Goal: Information Seeking & Learning: Learn about a topic

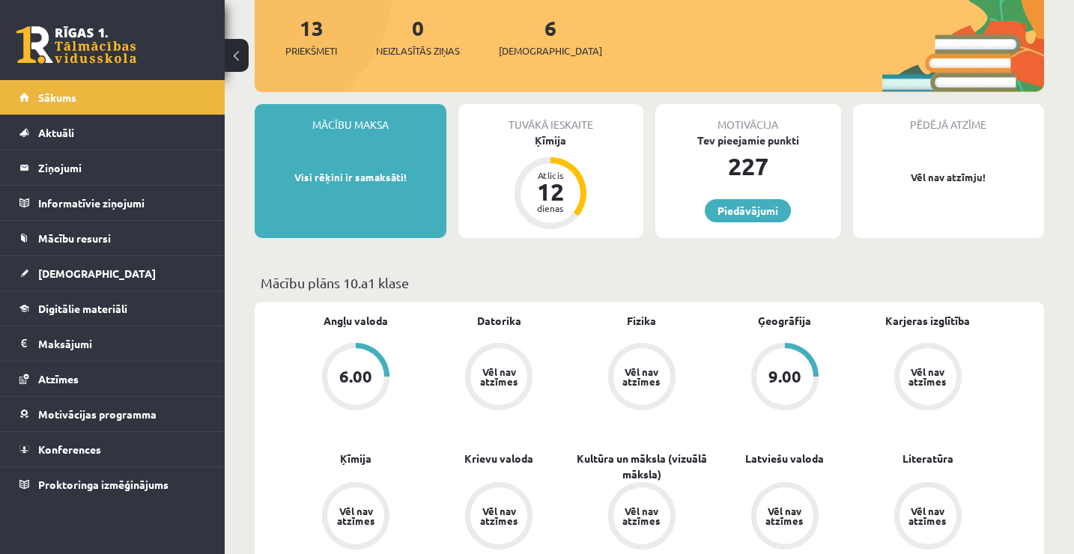
scroll to position [225, 0]
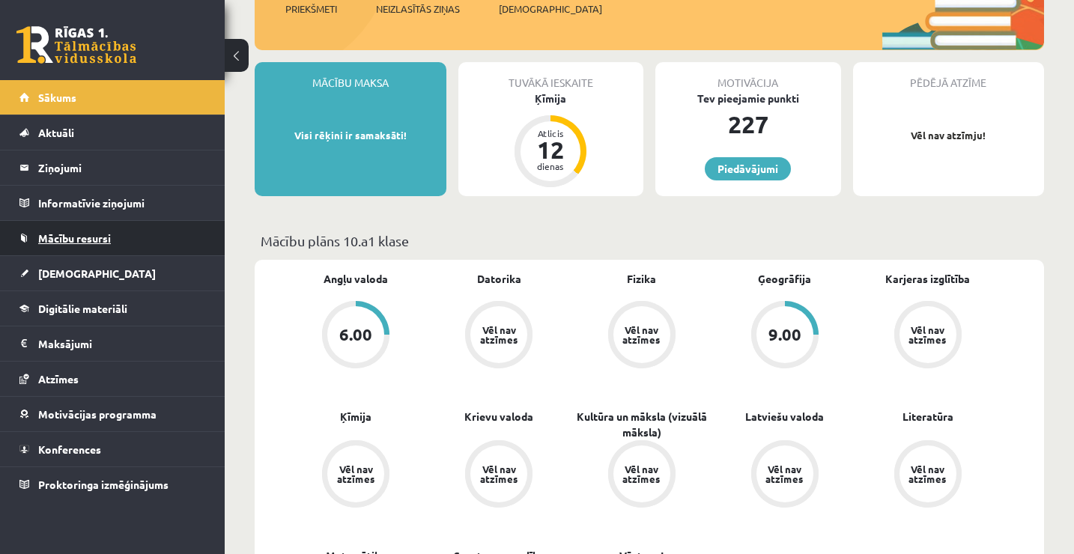
click at [86, 228] on link "Mācību resursi" at bounding box center [112, 238] width 186 height 34
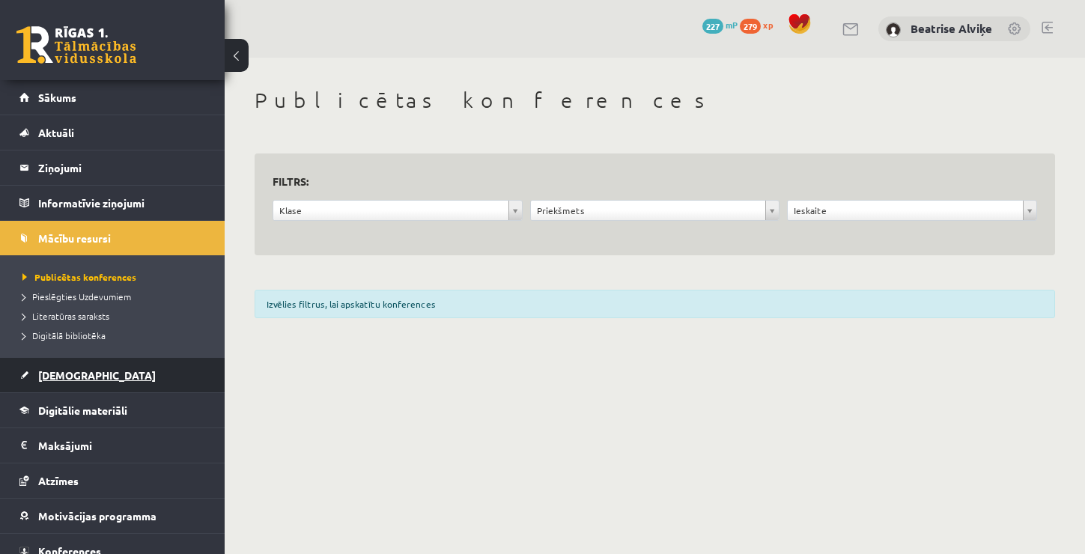
click at [85, 380] on link "[DEMOGRAPHIC_DATA]" at bounding box center [112, 375] width 186 height 34
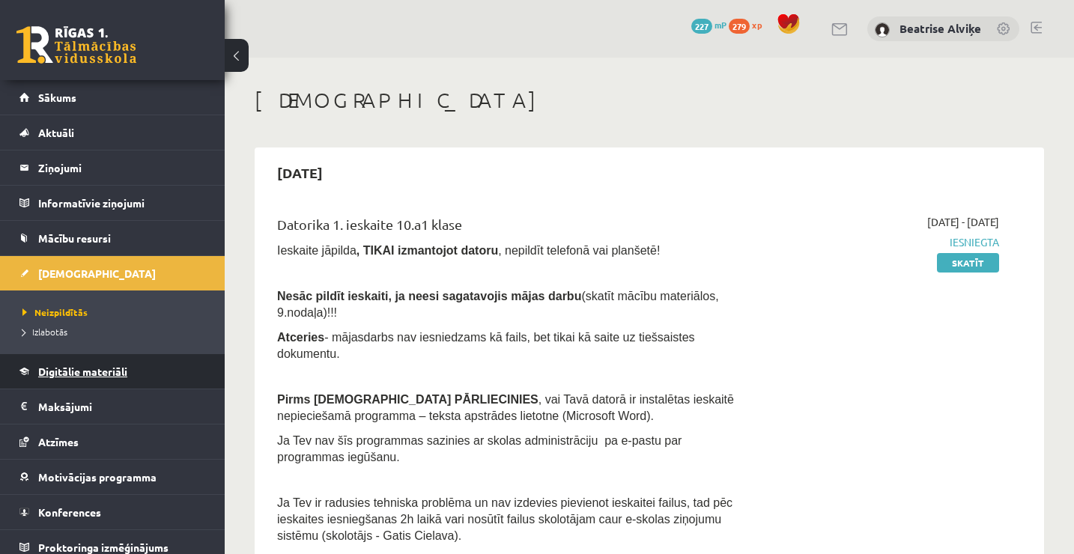
click at [117, 361] on link "Digitālie materiāli" at bounding box center [112, 371] width 186 height 34
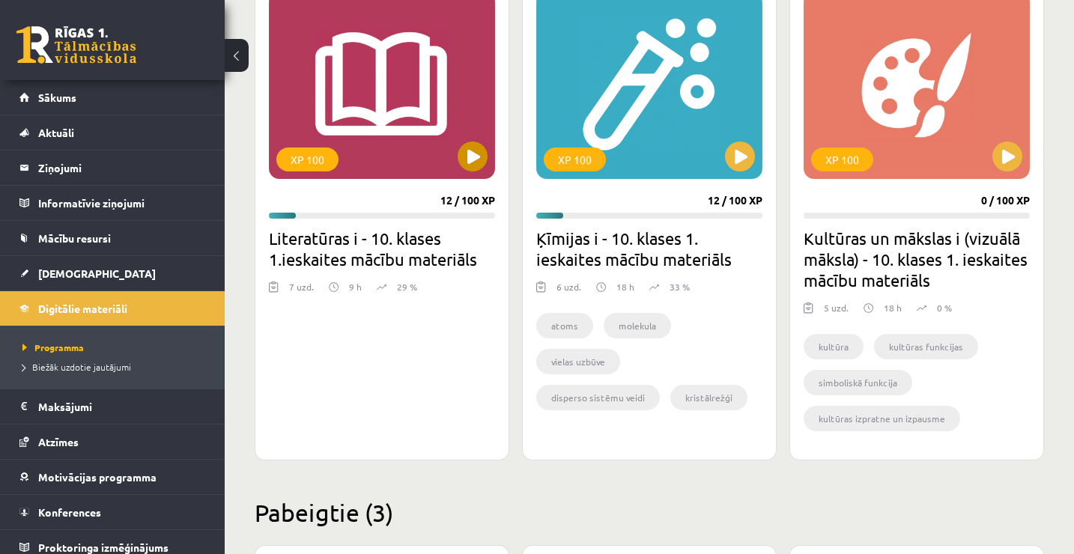
scroll to position [374, 0]
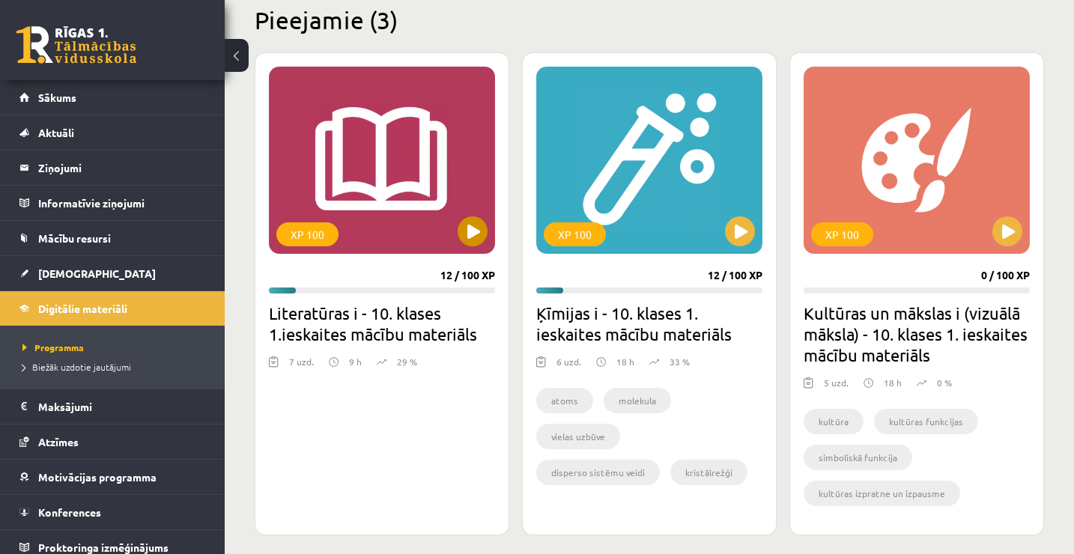
click at [466, 162] on div "XP 100" at bounding box center [382, 160] width 226 height 187
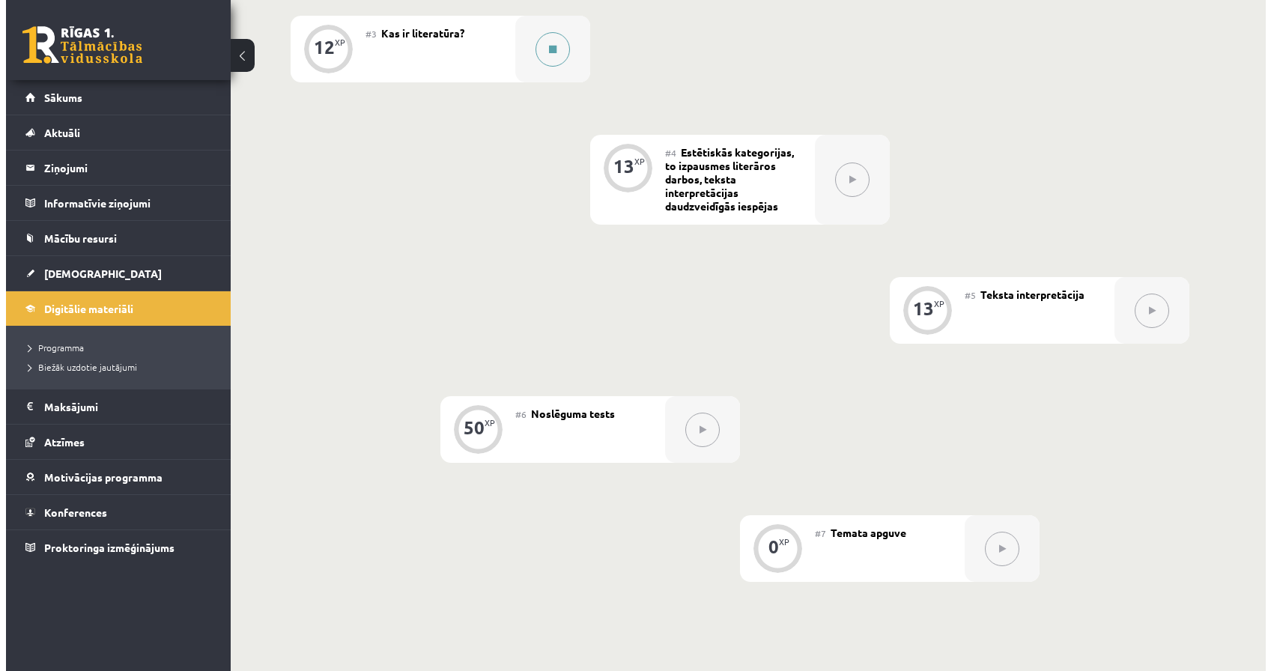
scroll to position [499, 0]
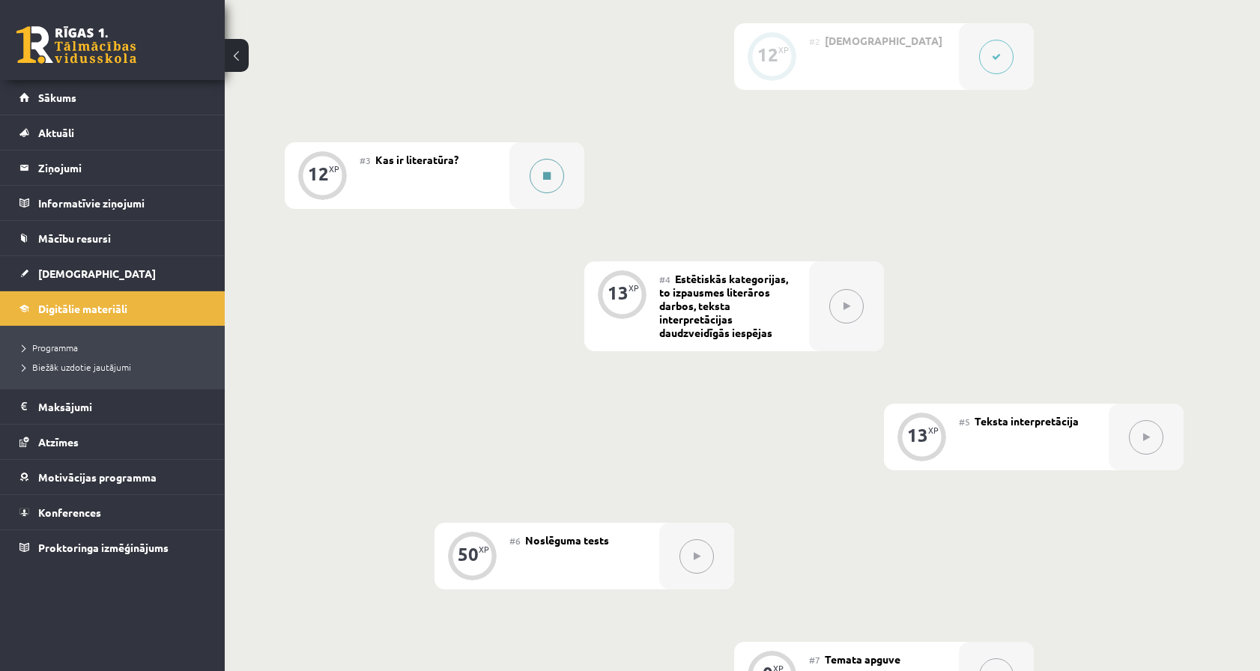
click at [549, 167] on button at bounding box center [546, 176] width 34 height 34
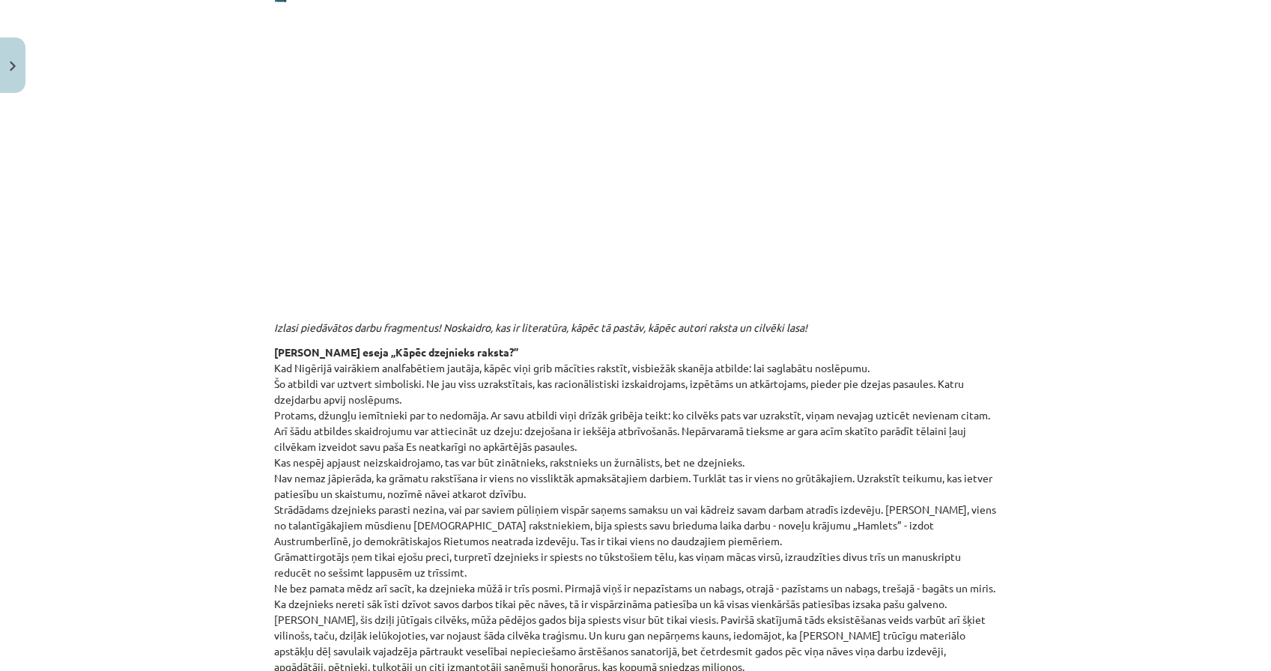
scroll to position [300, 0]
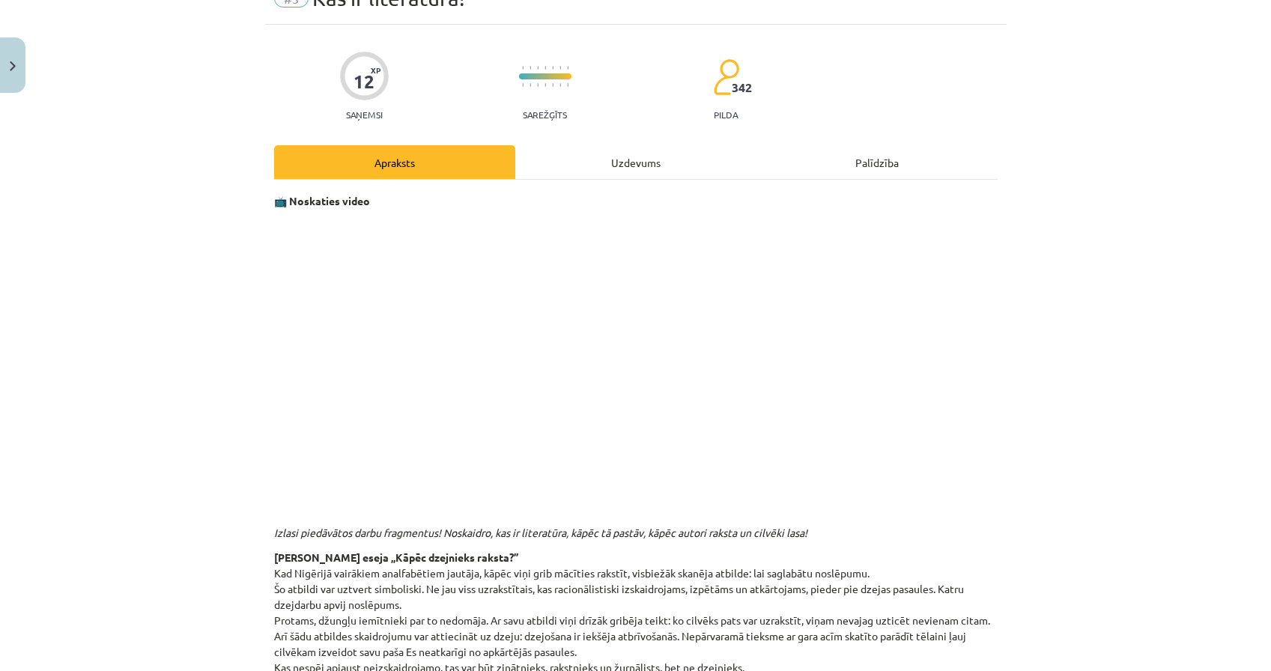
click at [549, 167] on div "Uzdevums" at bounding box center [635, 162] width 241 height 34
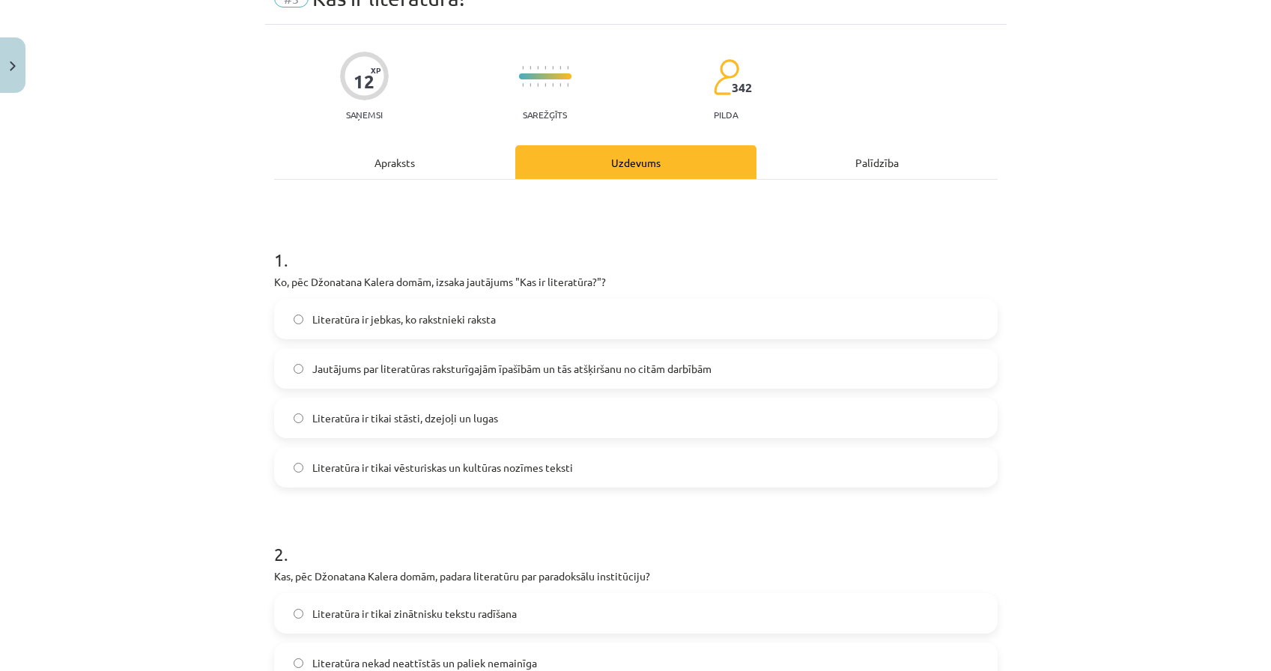
scroll to position [37, 0]
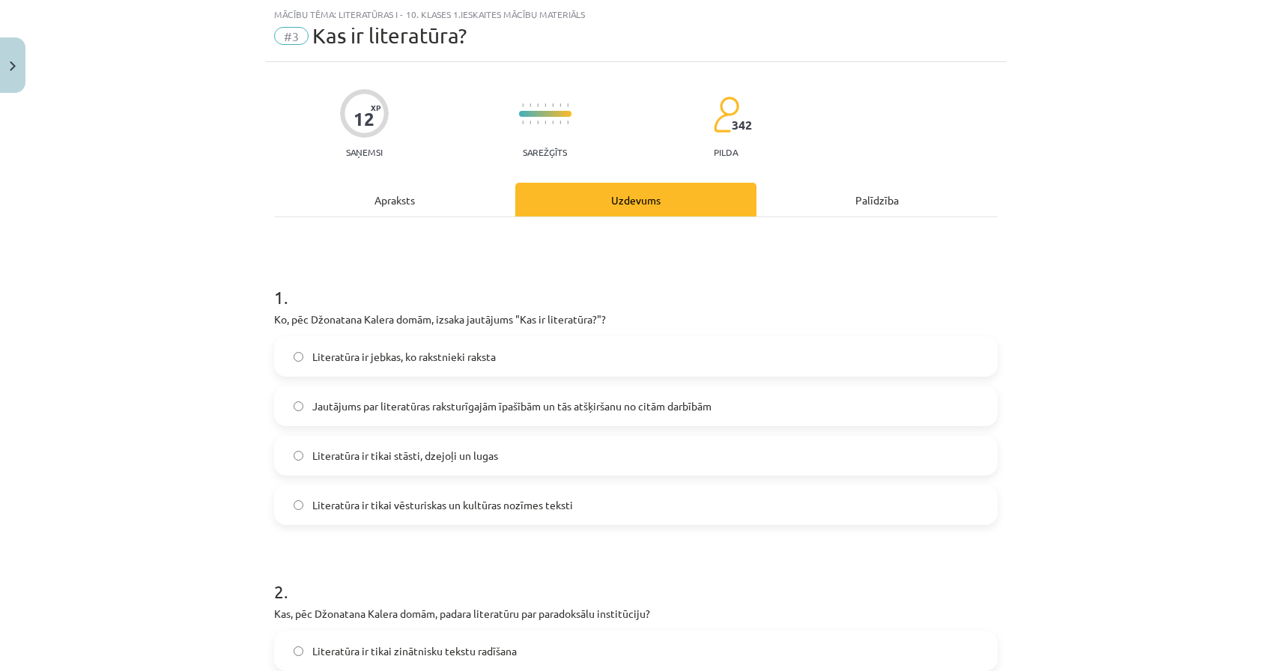
click at [454, 362] on span "Literatūra ir jebkas, ko rakstnieki raksta" at bounding box center [403, 357] width 183 height 16
click at [434, 198] on div "Apraksts" at bounding box center [394, 200] width 241 height 34
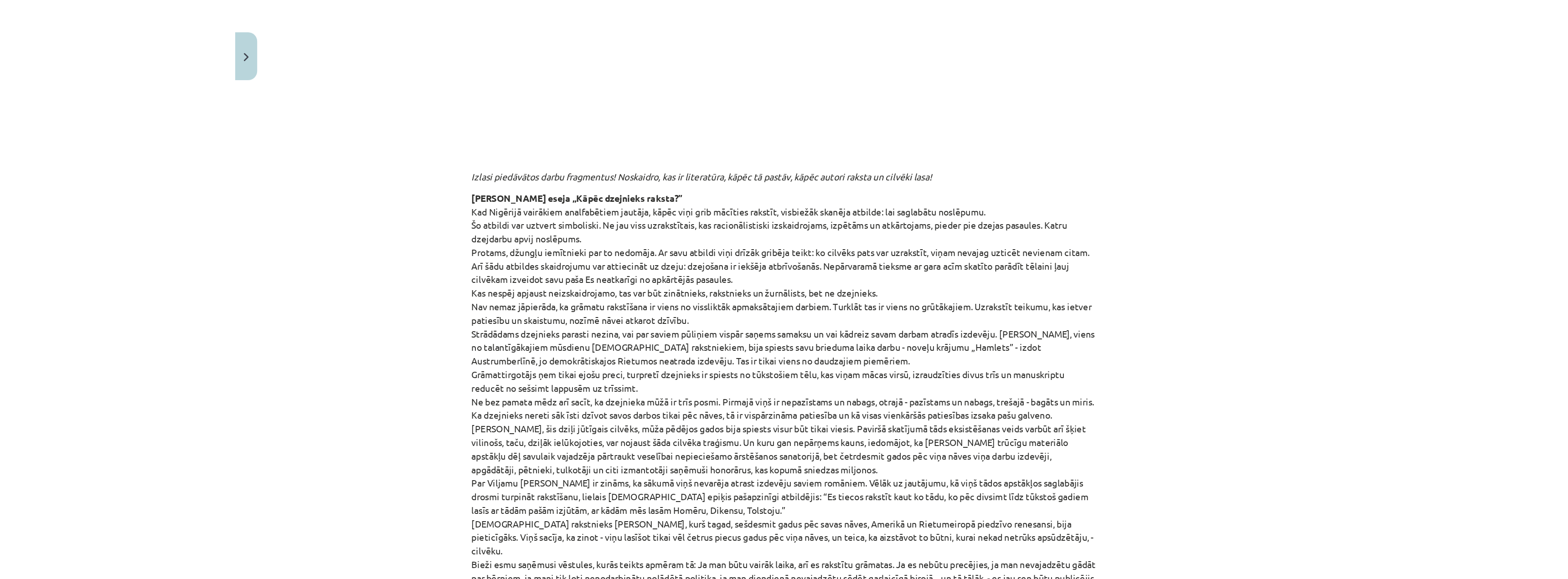
scroll to position [251, 0]
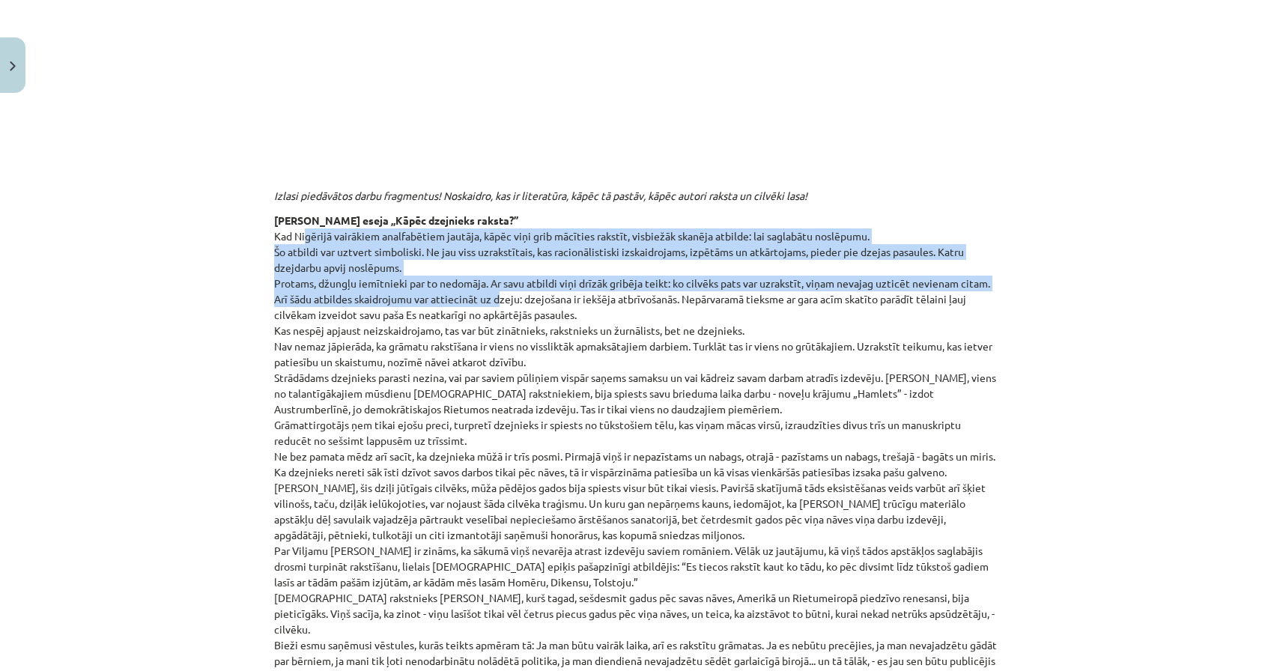
drag, startPoint x: 293, startPoint y: 236, endPoint x: 491, endPoint y: 300, distance: 208.4
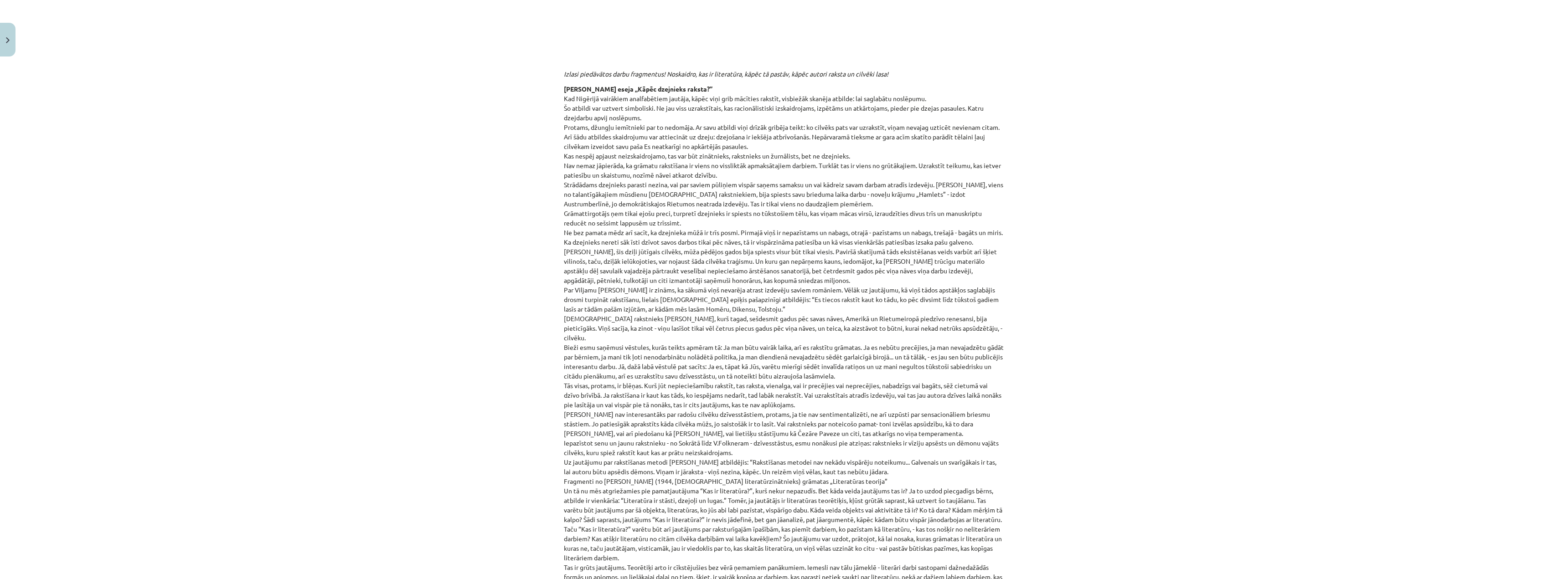
scroll to position [296, 0]
drag, startPoint x: 638, startPoint y: 488, endPoint x: 723, endPoint y: 482, distance: 85.2
click at [660, 336] on p "Zentas Mauriņas eseja „Kāpēc dzejnieks raksta?” Kad Nigērijā vairākiem analfabē…" at bounding box center [783, 490] width 440 height 813
drag, startPoint x: 825, startPoint y: 482, endPoint x: 998, endPoint y: 480, distance: 173.0
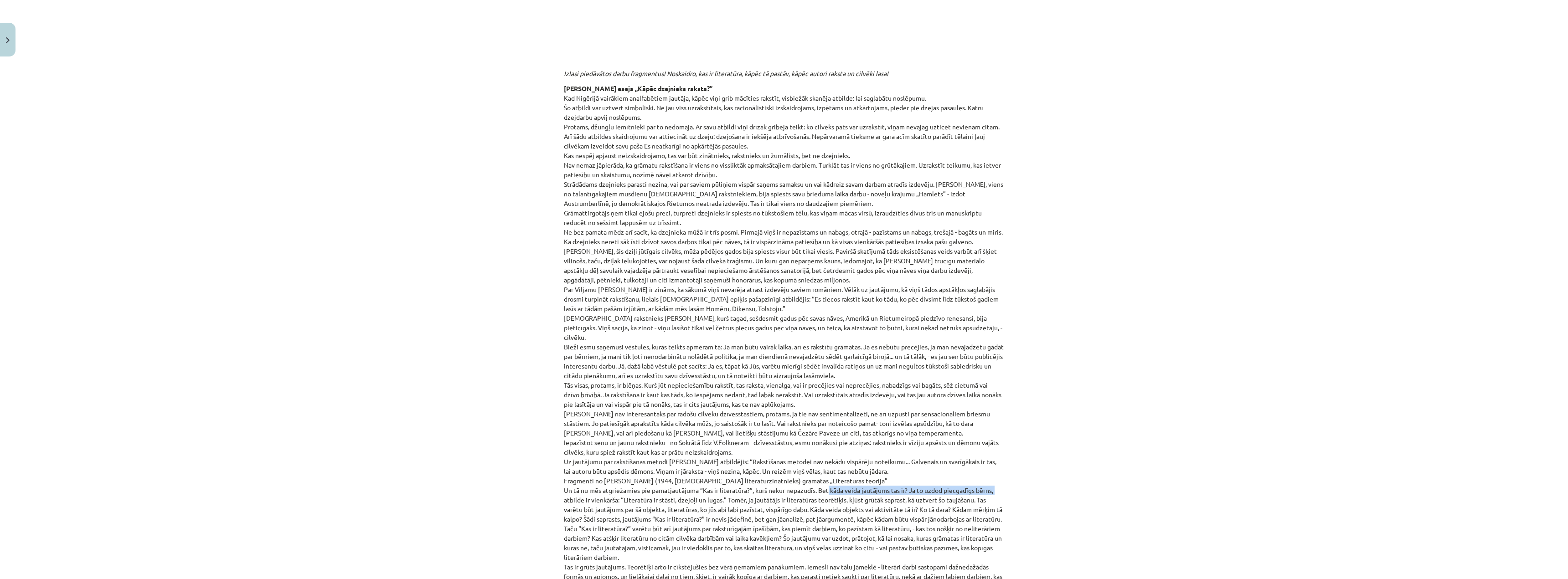
click at [660, 336] on p "Zentas Mauriņas eseja „Kāpēc dzejnieks raksta?” Kad Nigērijā vairākiem analfabē…" at bounding box center [783, 490] width 440 height 813
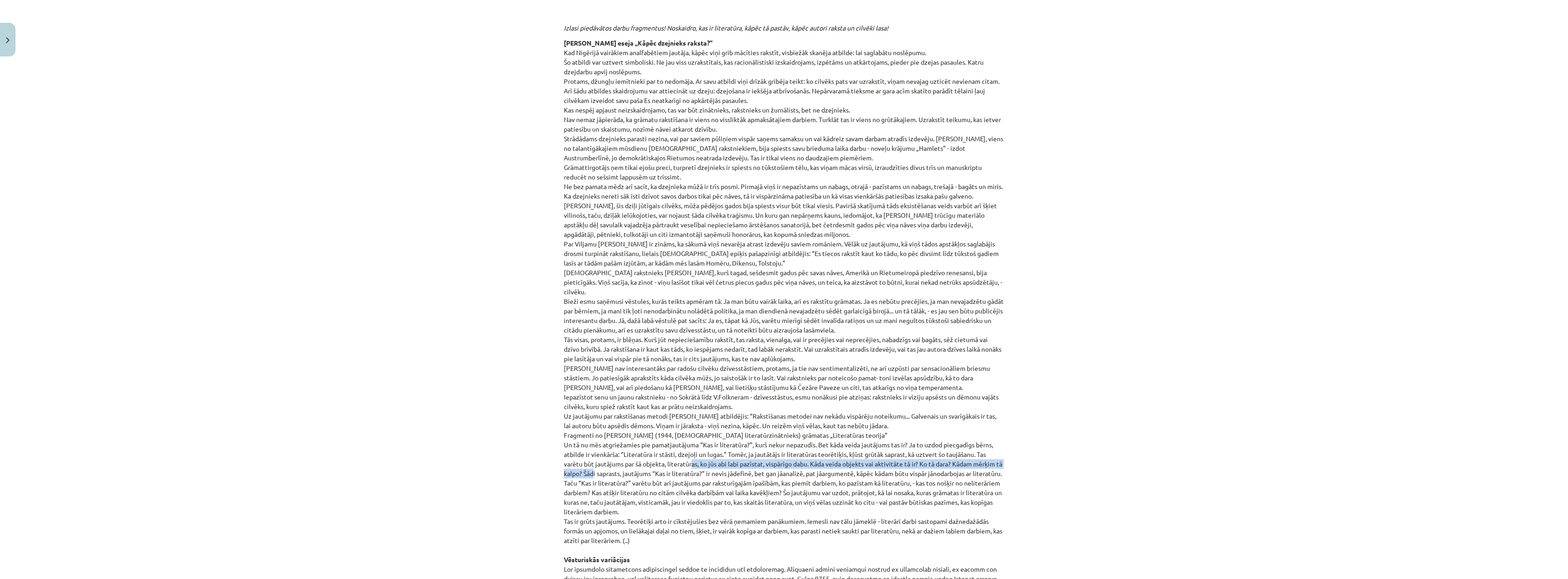
drag, startPoint x: 620, startPoint y: 459, endPoint x: 685, endPoint y: 451, distance: 65.5
click at [660, 336] on p "Zentas Mauriņas eseja „Kāpēc dzejnieks raksta?” Kad Nigērijā vairākiem analfabē…" at bounding box center [783, 445] width 440 height 813
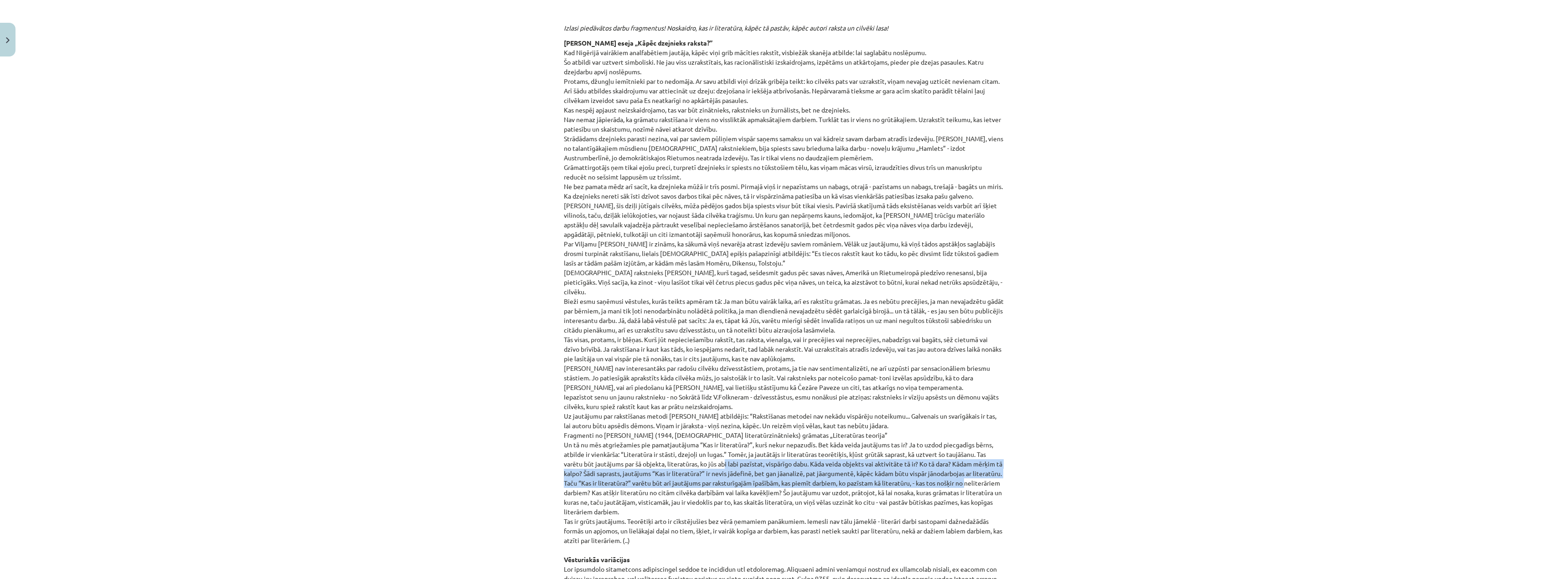
drag, startPoint x: 722, startPoint y: 452, endPoint x: 1017, endPoint y: 481, distance: 296.4
click at [660, 336] on div "Mācību tēma: Literatūras i - 10. klases 1.ieskaites mācību materiāls #3 Kas ir …" at bounding box center [784, 290] width 1568 height 579
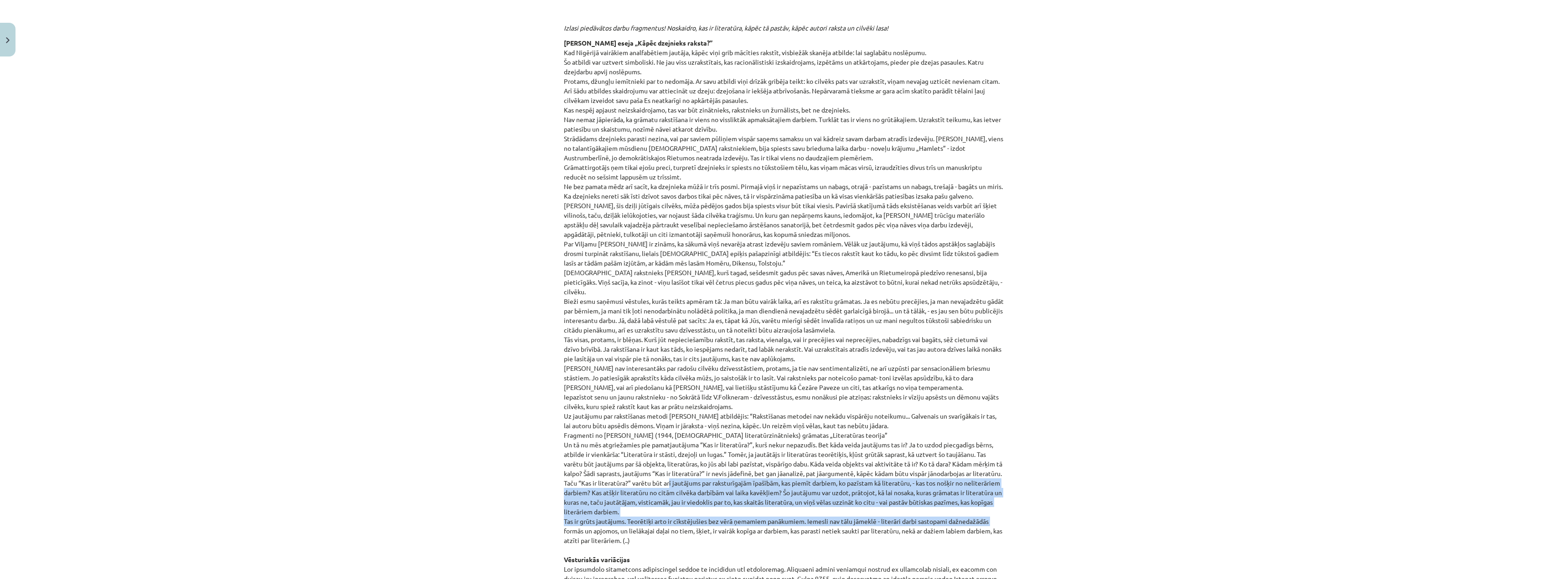
drag, startPoint x: 663, startPoint y: 480, endPoint x: 1013, endPoint y: 523, distance: 352.6
click at [660, 336] on div "Mācību tēma: Literatūras i - 10. klases 1.ieskaites mācību materiāls #3 Kas ir …" at bounding box center [784, 290] width 1568 height 579
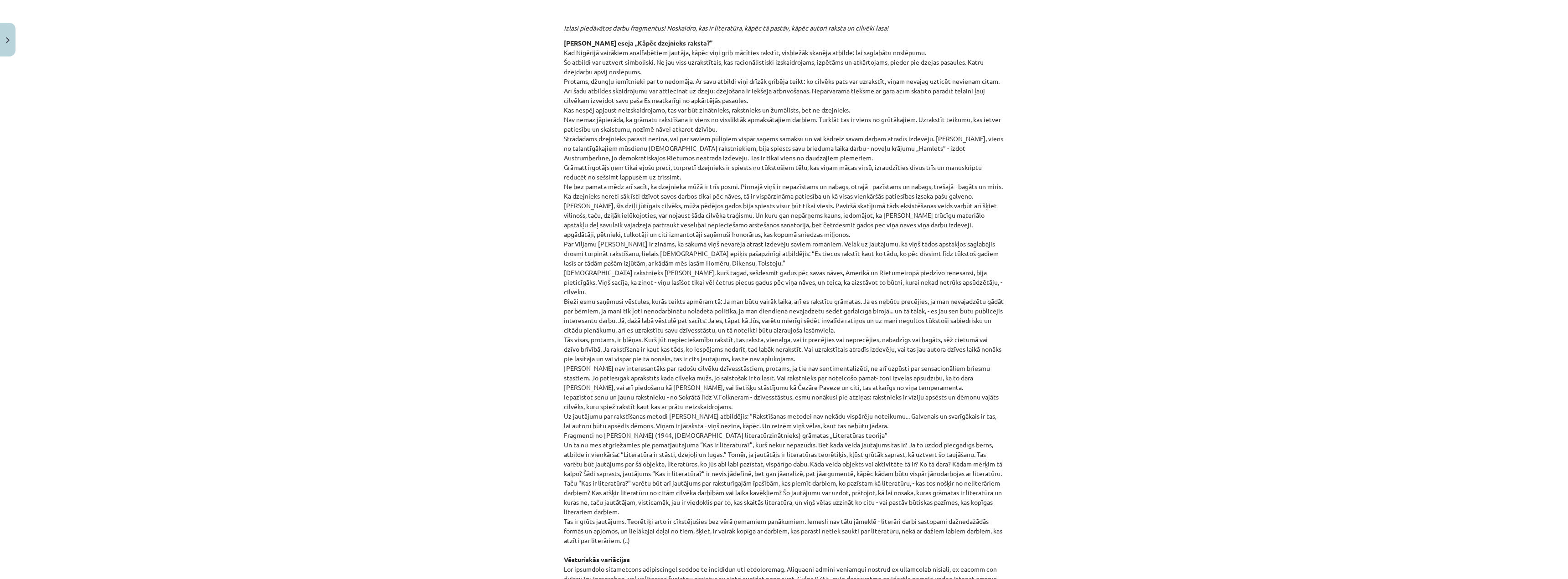
click at [660, 336] on div "Mācību tēma: Literatūras i - 10. klases 1.ieskaites mācību materiāls #3 Kas ir …" at bounding box center [784, 290] width 1568 height 579
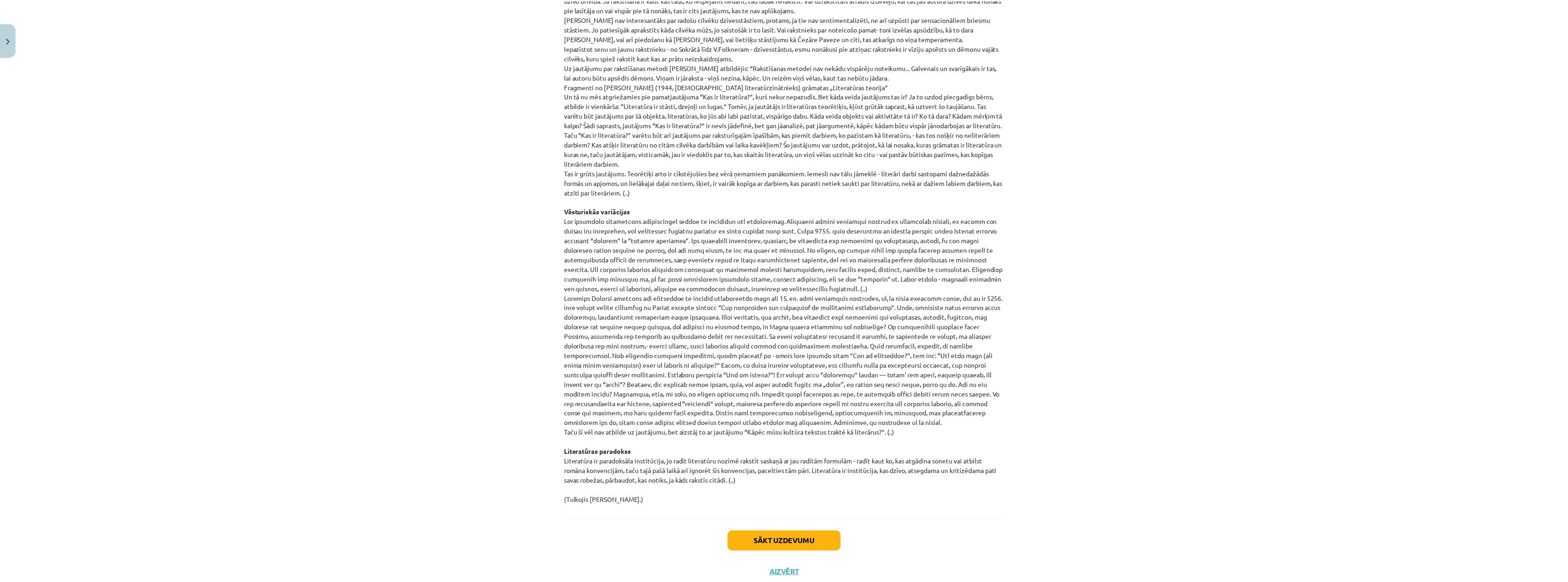
scroll to position [724, 0]
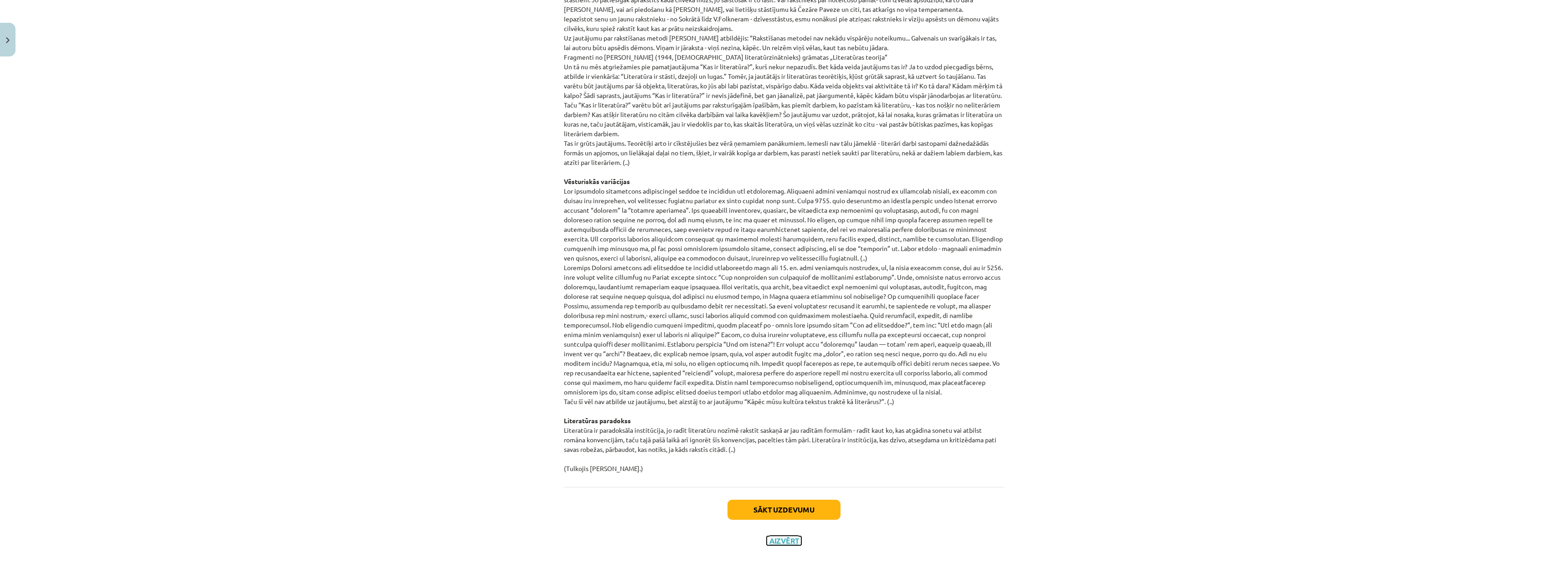
click at [660, 336] on button "Aizvērt" at bounding box center [784, 540] width 35 height 9
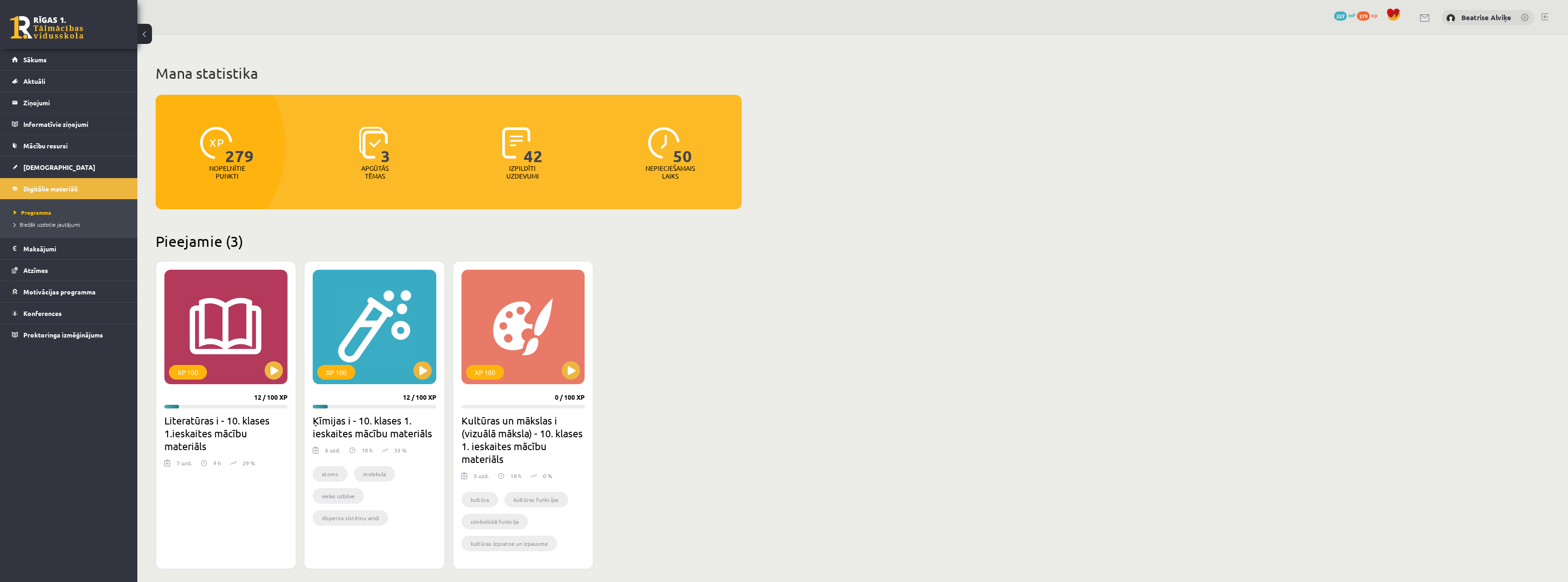
scroll to position [229, 0]
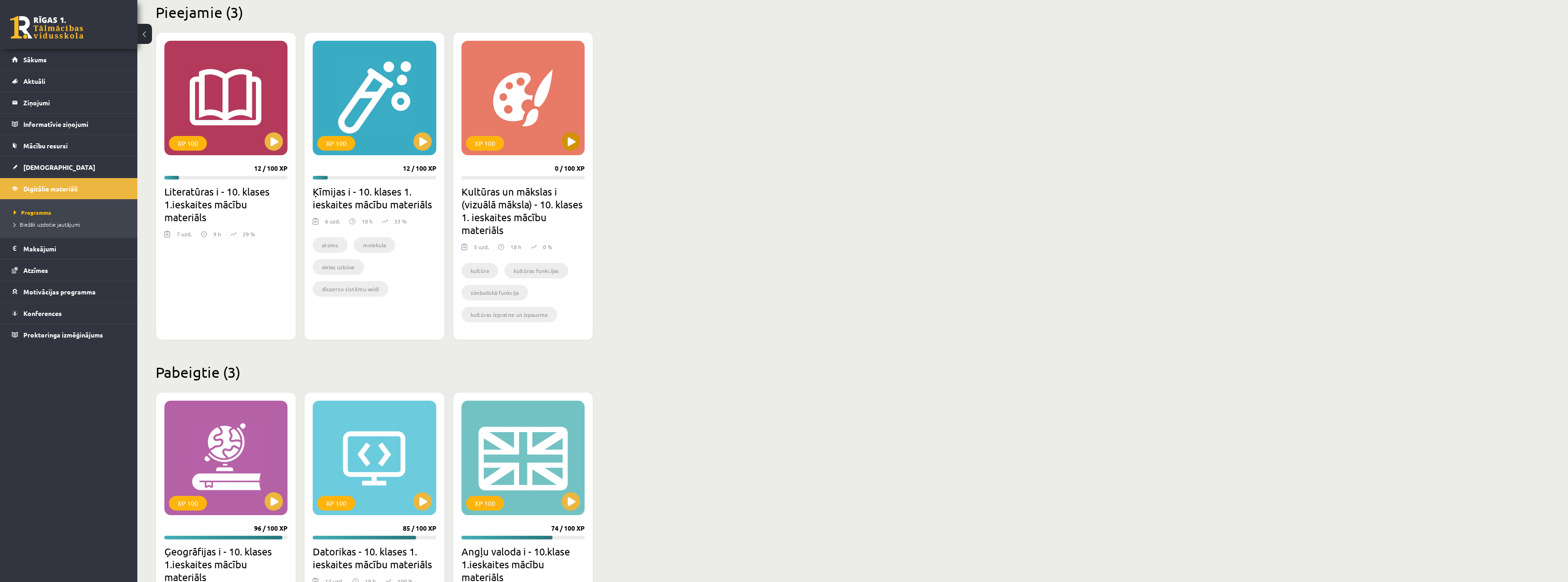
click at [546, 92] on div "XP 100" at bounding box center [523, 98] width 123 height 114
click at [556, 100] on div "XP 100" at bounding box center [523, 98] width 123 height 114
click at [561, 149] on div "XP 100" at bounding box center [523, 98] width 123 height 114
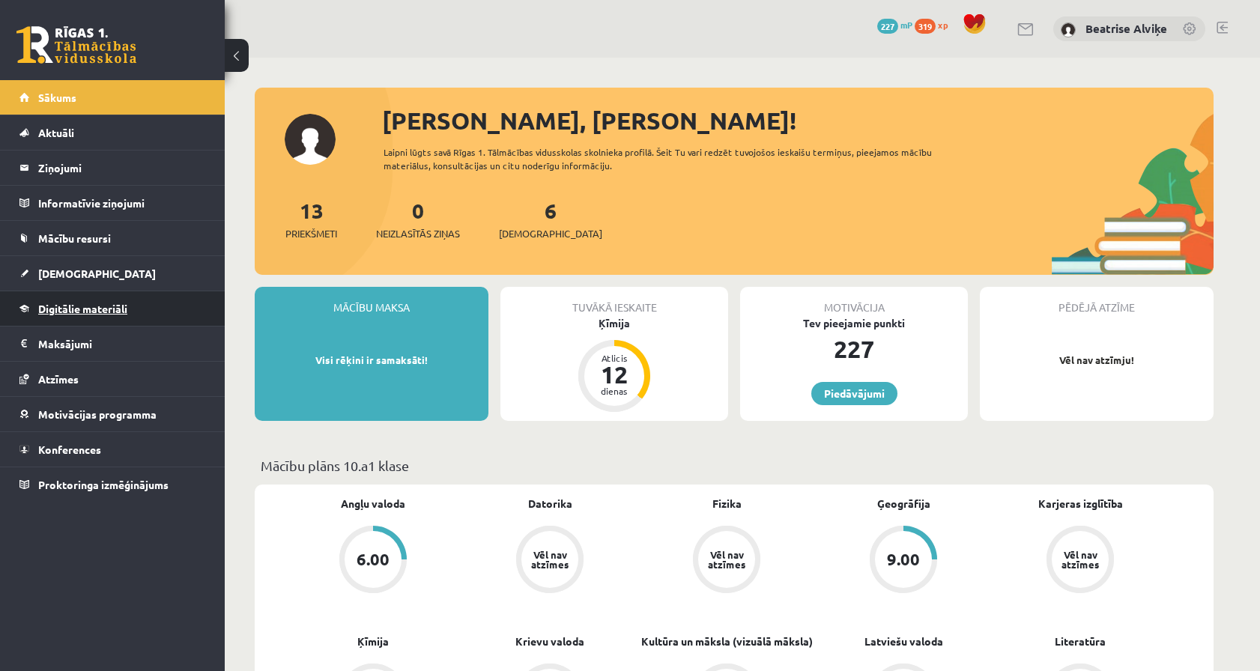
click at [76, 294] on link "Digitālie materiāli" at bounding box center [112, 308] width 186 height 34
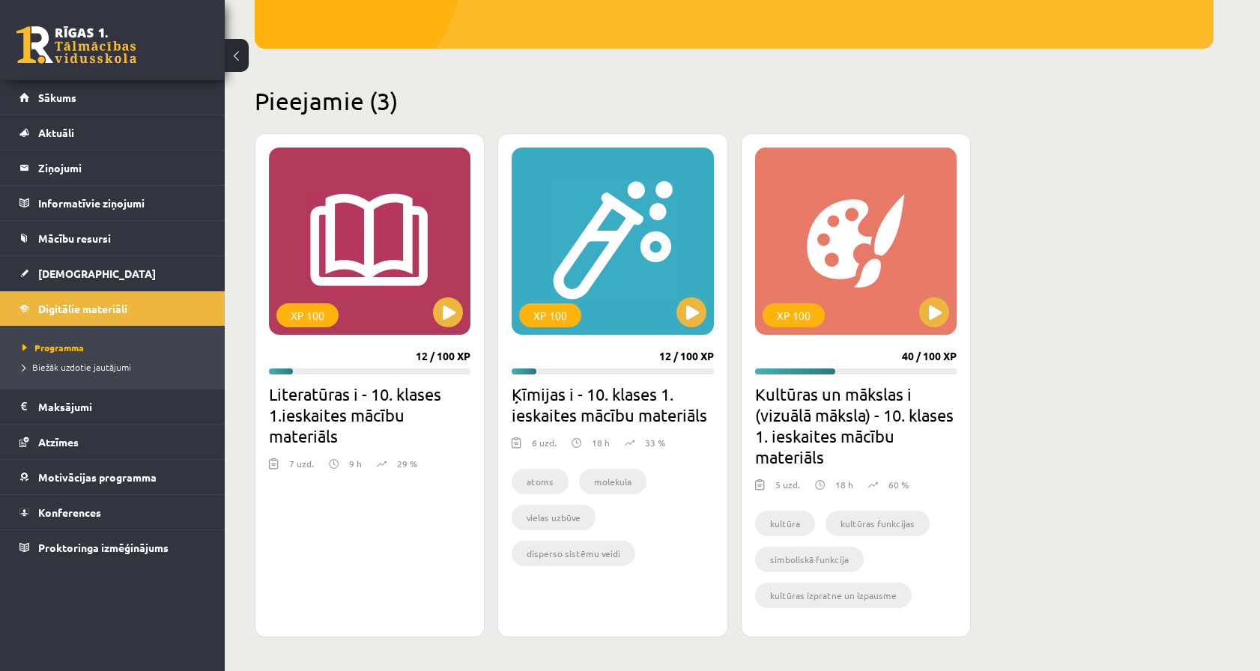
scroll to position [300, 0]
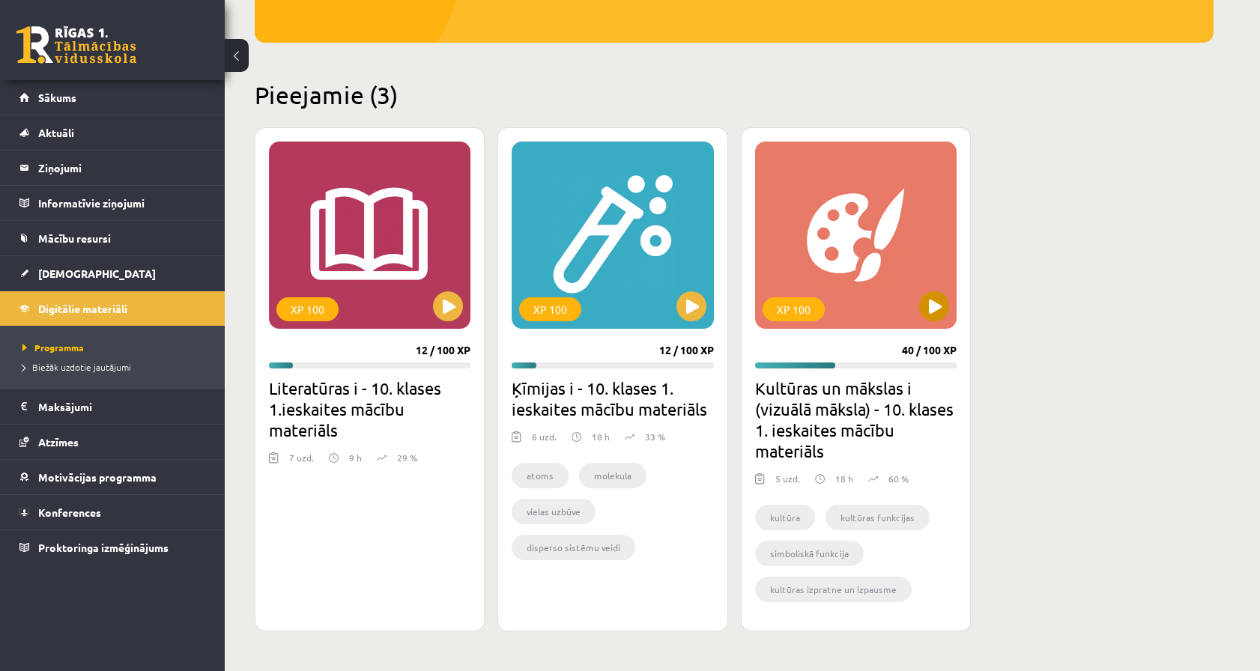
click at [809, 171] on div "XP 100" at bounding box center [855, 235] width 201 height 187
click at [843, 246] on div "XP 100" at bounding box center [855, 235] width 201 height 187
